Goal: Navigation & Orientation: Understand site structure

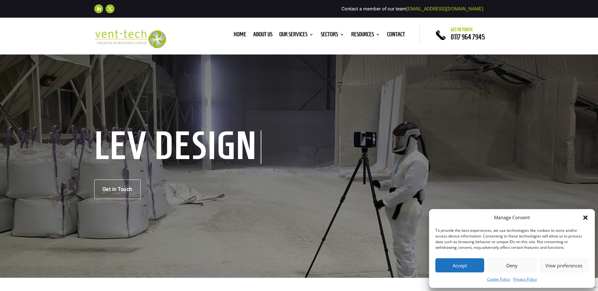
click at [585, 218] on icon "Close dialog" at bounding box center [585, 218] width 4 height 4
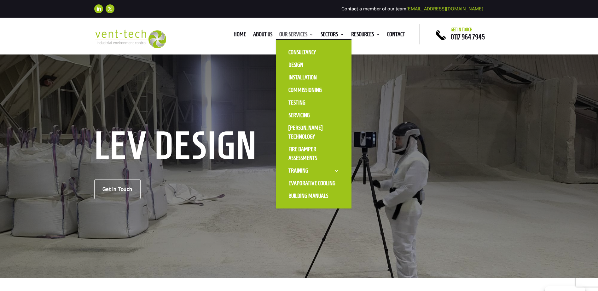
click at [295, 33] on link "Our Services" at bounding box center [296, 35] width 34 height 7
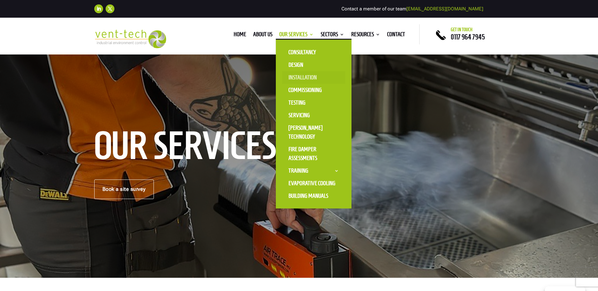
click at [299, 79] on link "Installation" at bounding box center [313, 77] width 63 height 13
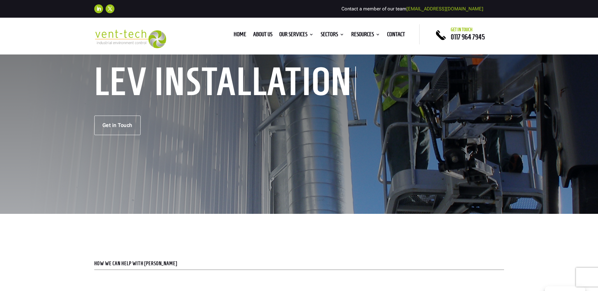
scroll to position [63, 0]
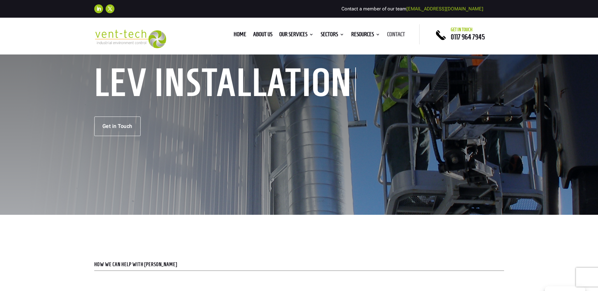
click at [388, 34] on link "Contact" at bounding box center [396, 35] width 18 height 7
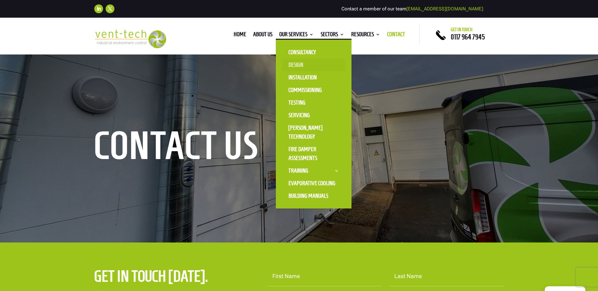
click at [297, 62] on link "Design" at bounding box center [313, 65] width 63 height 13
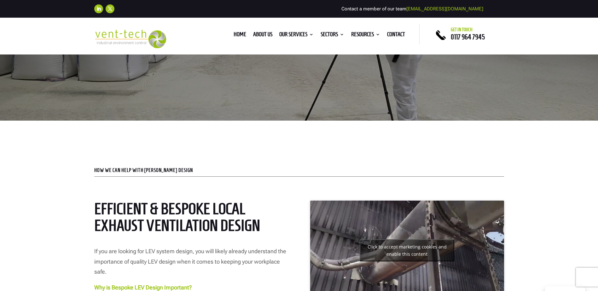
scroll to position [158, 0]
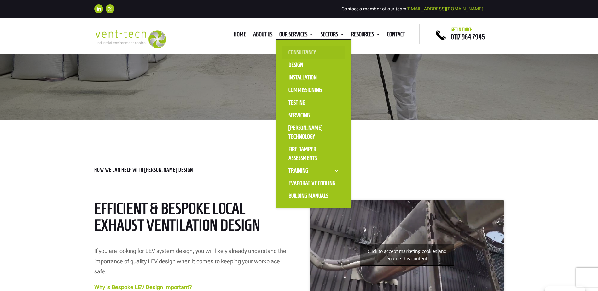
click at [303, 50] on link "Consultancy" at bounding box center [313, 52] width 63 height 13
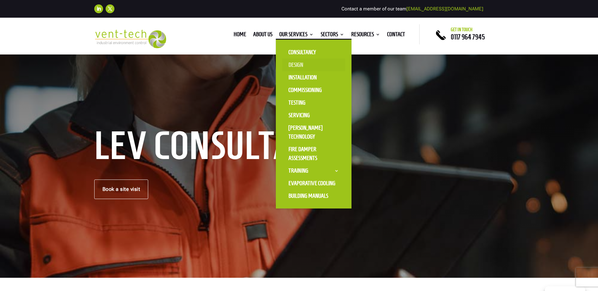
click at [298, 63] on link "Design" at bounding box center [313, 65] width 63 height 13
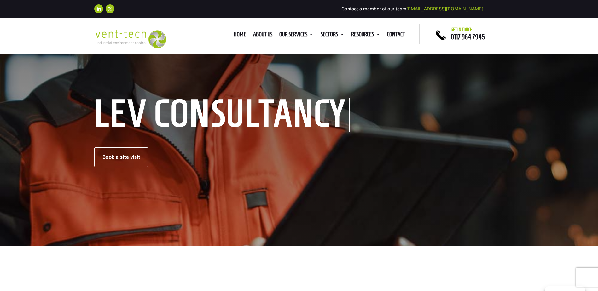
scroll to position [63, 0]
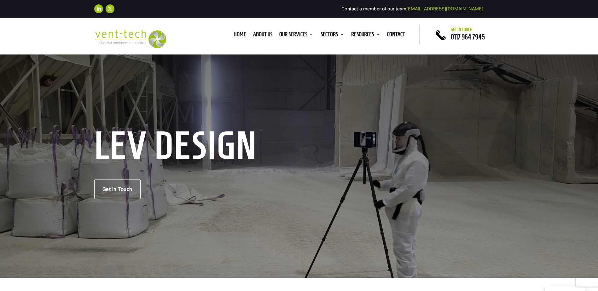
click at [232, 31] on ul "Home About us Our Services Consultancy Design Installation Commissioning Testin…" at bounding box center [319, 34] width 178 height 9
click at [235, 32] on link "Home" at bounding box center [240, 35] width 13 height 7
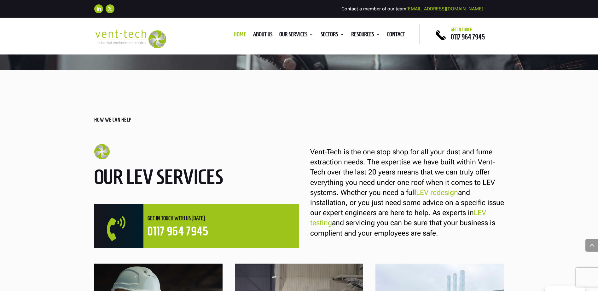
scroll to position [221, 0]
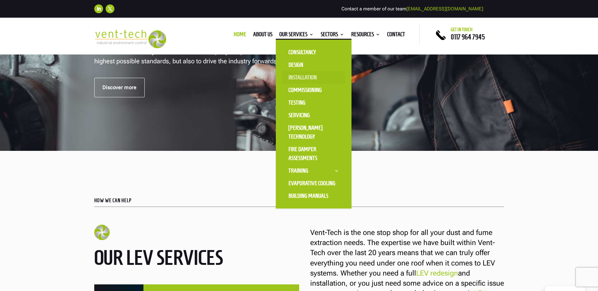
click at [301, 76] on link "Installation" at bounding box center [313, 77] width 63 height 13
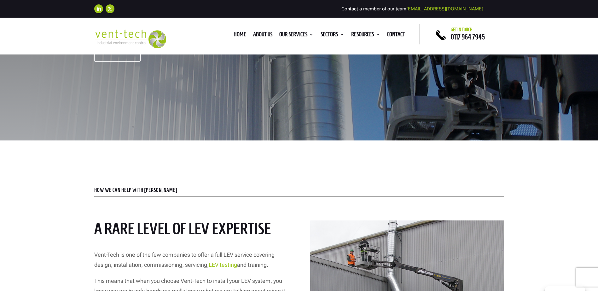
scroll to position [126, 0]
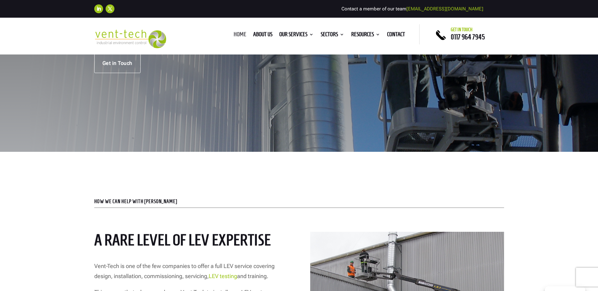
click at [240, 34] on link "Home" at bounding box center [240, 35] width 13 height 7
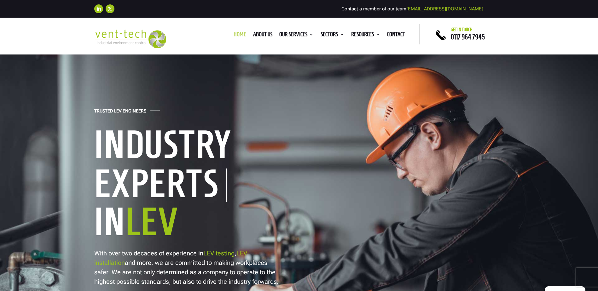
click at [238, 34] on link "Home" at bounding box center [240, 35] width 13 height 7
